Goal: Task Accomplishment & Management: Manage account settings

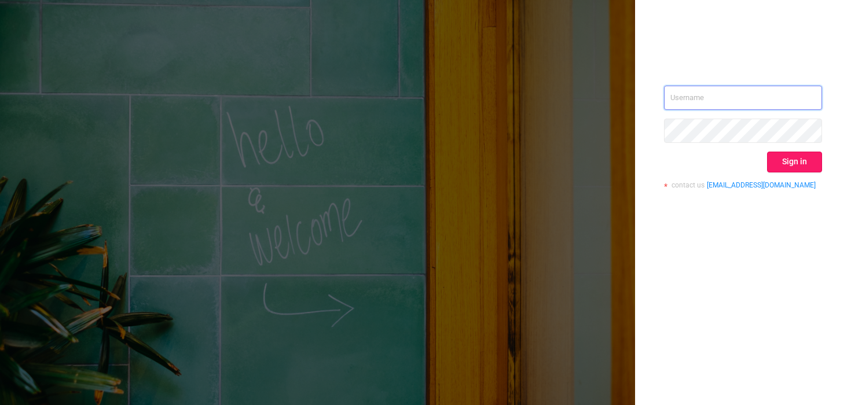
type input "[PERSON_NAME][EMAIL_ADDRESS][DOMAIN_NAME]"
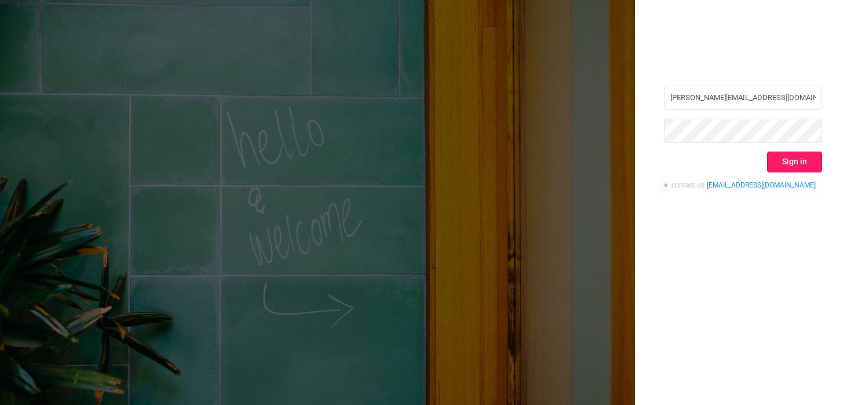
click at [786, 156] on button "Sign in" at bounding box center [794, 162] width 55 height 21
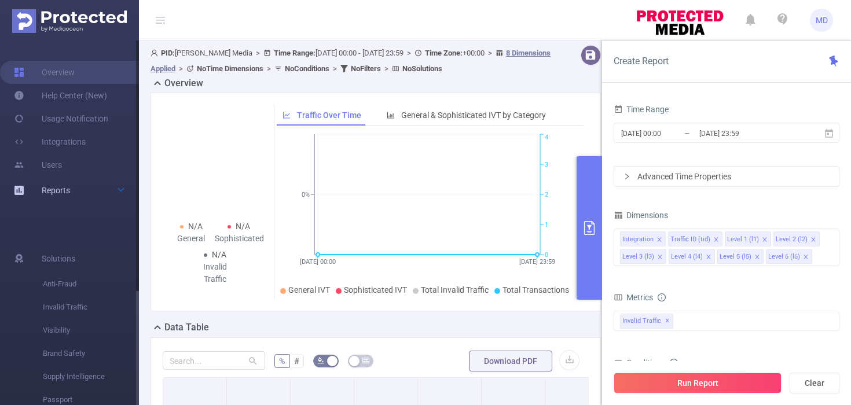
click at [94, 192] on div "Reports" at bounding box center [69, 190] width 139 height 23
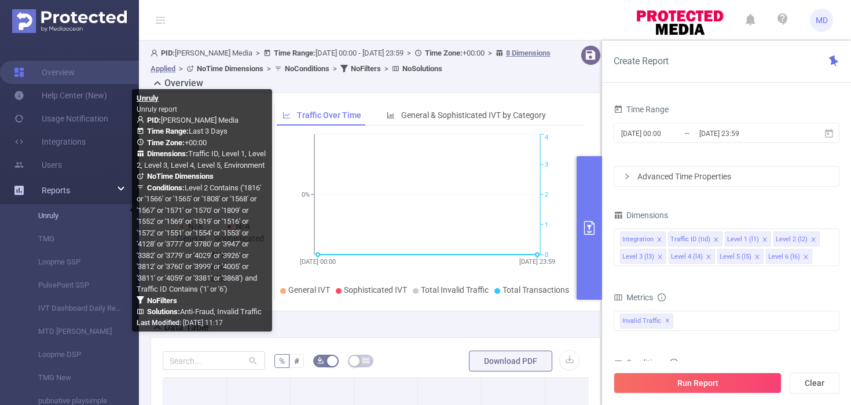
click at [55, 219] on link "Unruly" at bounding box center [74, 215] width 102 height 23
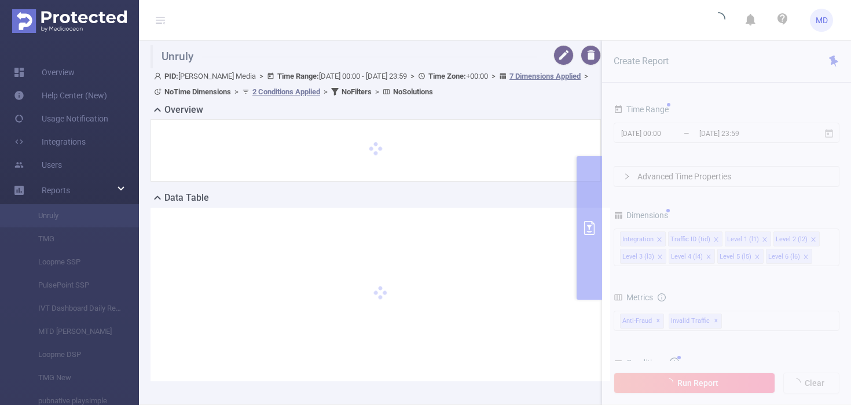
scroll to position [48, 0]
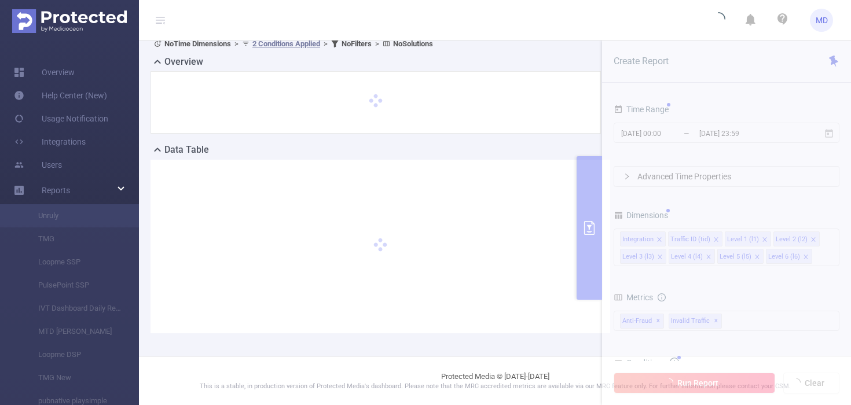
type input "[DATE] 00:00"
type input "[DATE] 23:59"
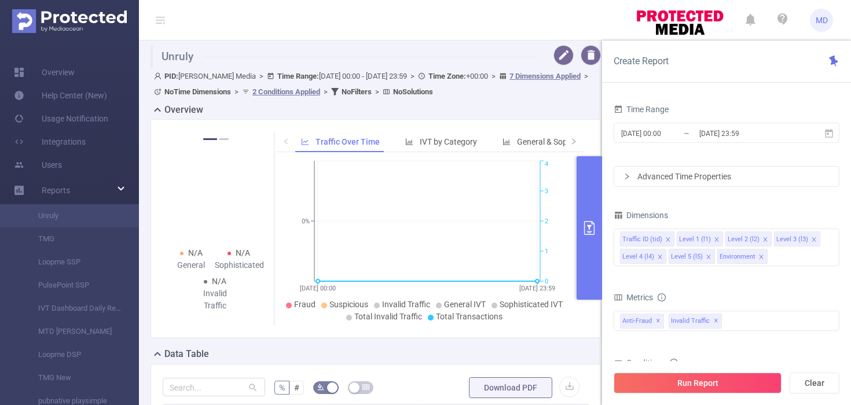
click at [733, 177] on div "Advanced Time Properties" at bounding box center [726, 177] width 225 height 20
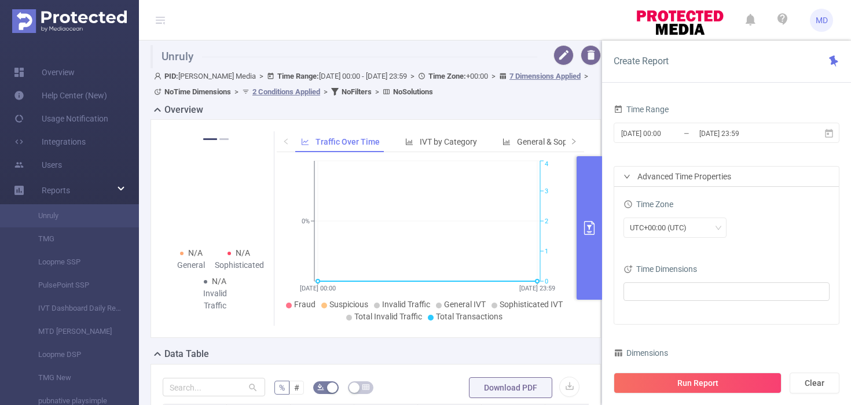
click at [699, 178] on div "Advanced Time Properties" at bounding box center [726, 177] width 225 height 20
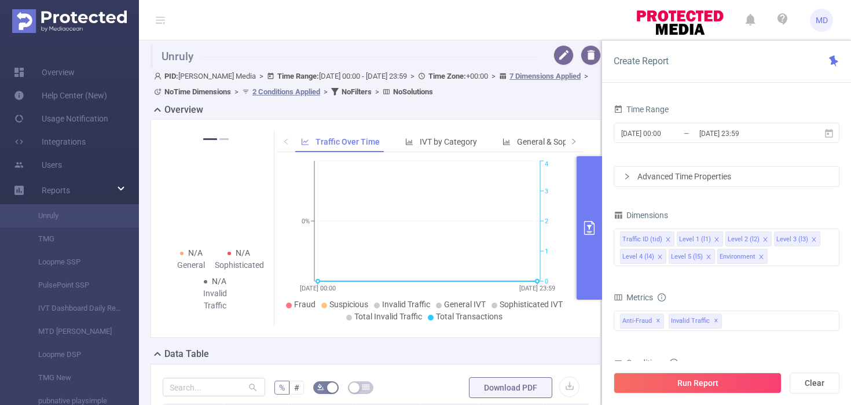
click at [698, 177] on div "Advanced Time Properties" at bounding box center [726, 177] width 225 height 20
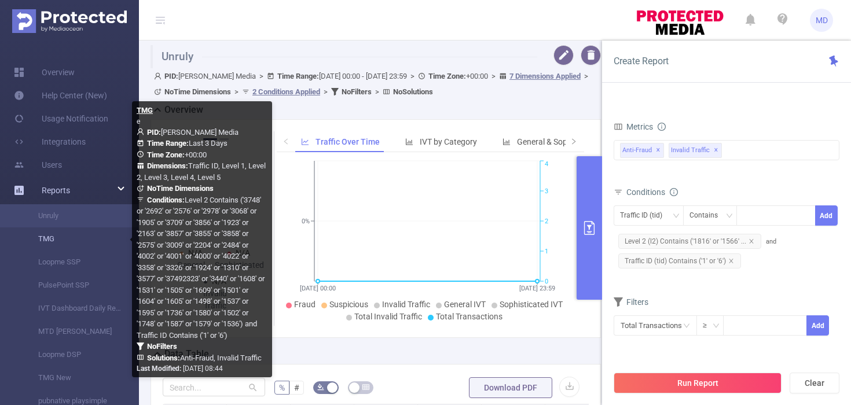
click at [53, 244] on link "TMG" at bounding box center [74, 238] width 102 height 23
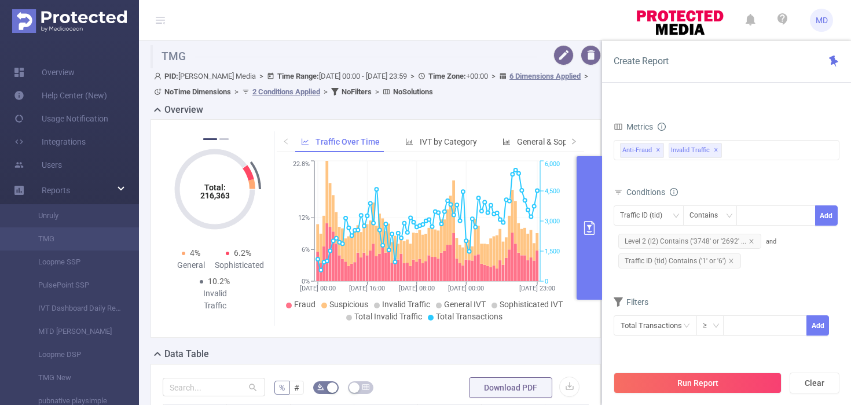
click at [588, 225] on icon "primary" at bounding box center [589, 228] width 10 height 14
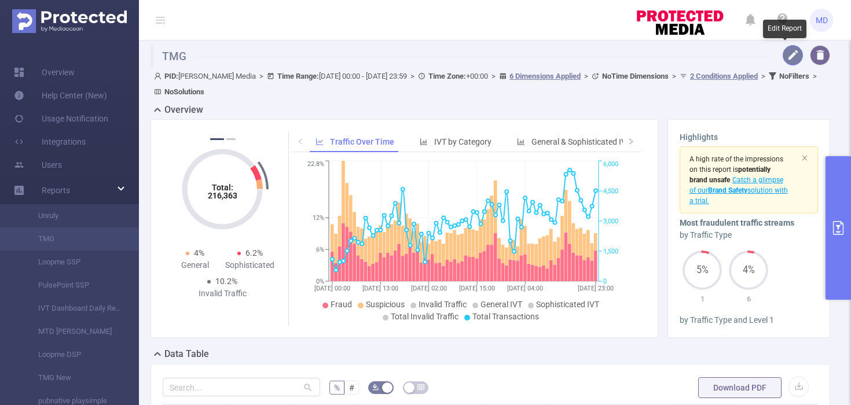
click at [787, 56] on button "button" at bounding box center [793, 55] width 20 height 20
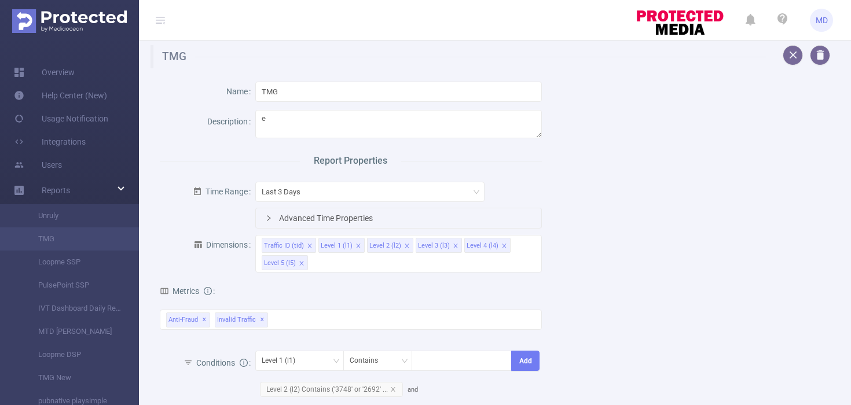
scroll to position [231, 0]
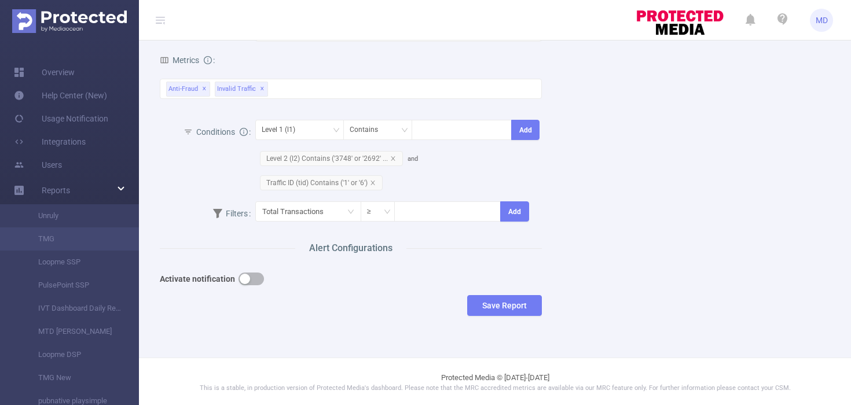
click at [251, 276] on button "button" at bounding box center [250, 279] width 25 height 13
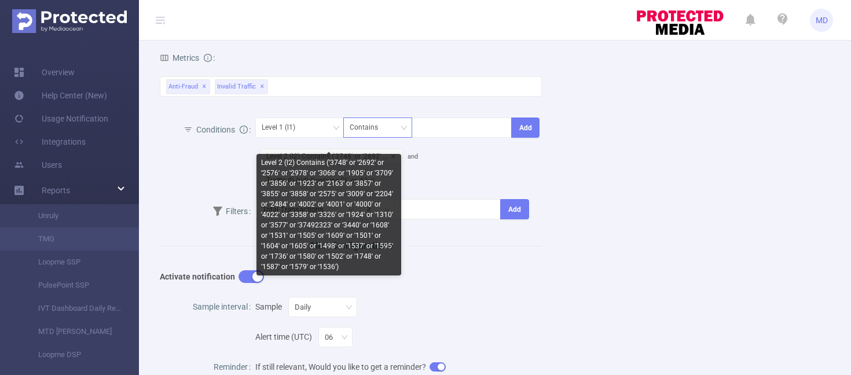
scroll to position [0, 0]
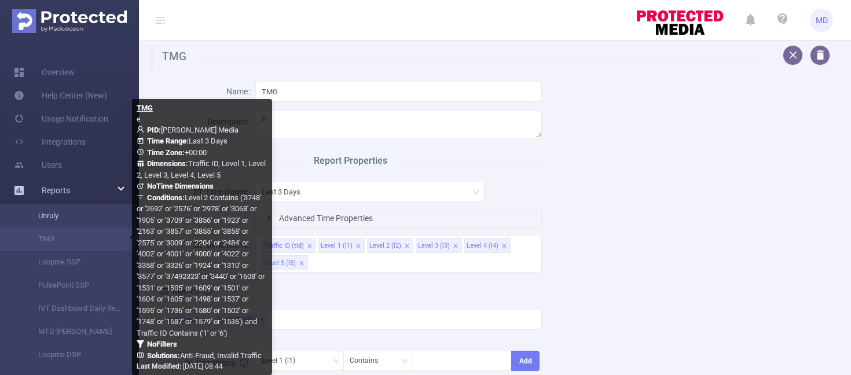
click at [60, 225] on link "Unruly" at bounding box center [74, 215] width 102 height 23
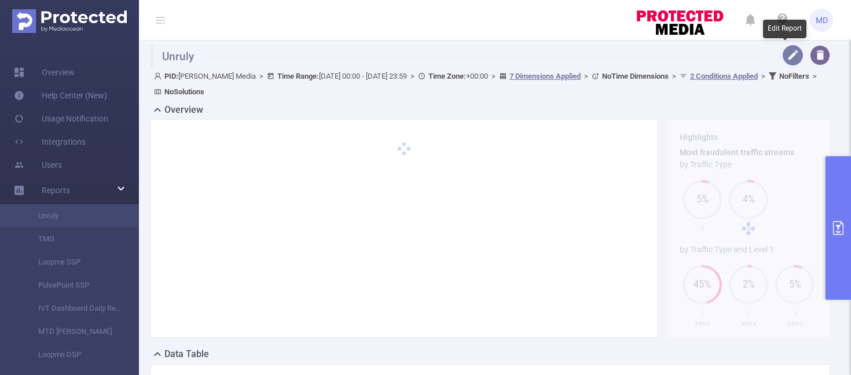
click at [783, 53] on button "button" at bounding box center [793, 55] width 20 height 20
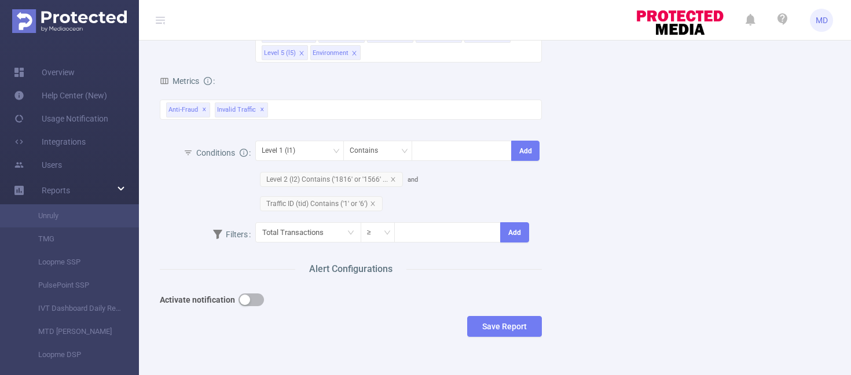
scroll to position [261, 0]
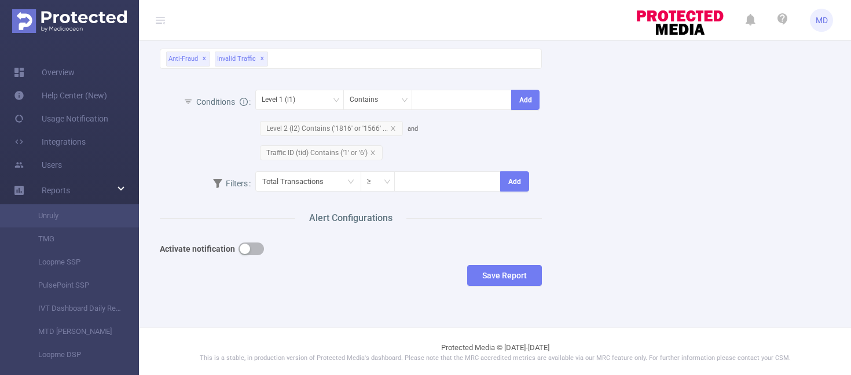
drag, startPoint x: 375, startPoint y: 242, endPoint x: 318, endPoint y: 254, distance: 58.6
click at [375, 242] on div "Activate notification" at bounding box center [303, 248] width 287 height 23
drag, startPoint x: 251, startPoint y: 248, endPoint x: 501, endPoint y: 249, distance: 250.1
click at [251, 248] on button "button" at bounding box center [250, 249] width 25 height 13
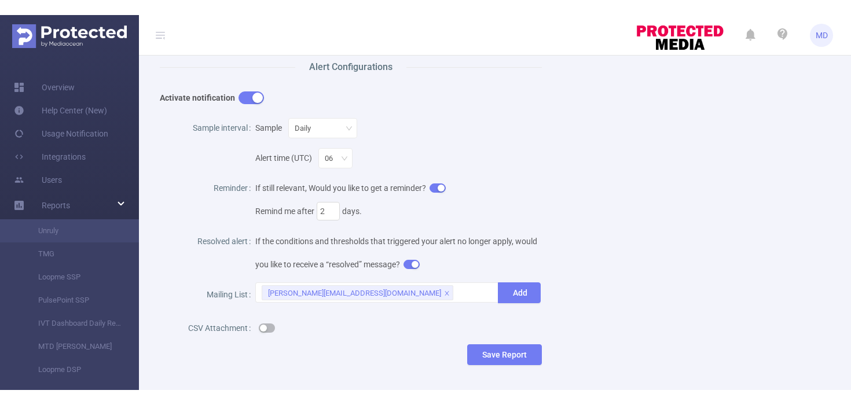
scroll to position [442, 0]
